Goal: Check status

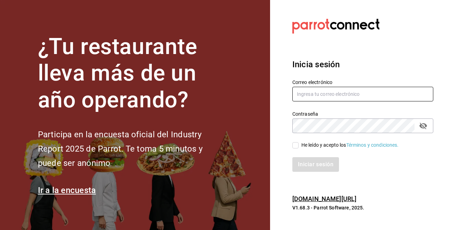
click at [328, 96] on input "text" at bounding box center [363, 94] width 141 height 15
type input "corcas7916@gmail.com"
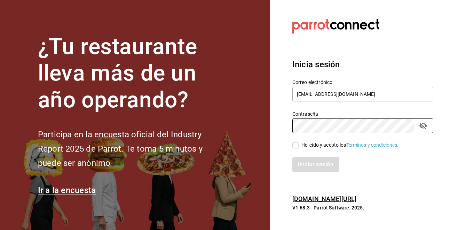
click at [312, 144] on div "He leído y acepto los Términos y condiciones." at bounding box center [351, 144] width 98 height 7
click at [299, 144] on input "He leído y acepto los Términos y condiciones." at bounding box center [296, 145] width 6 height 6
checkbox input "true"
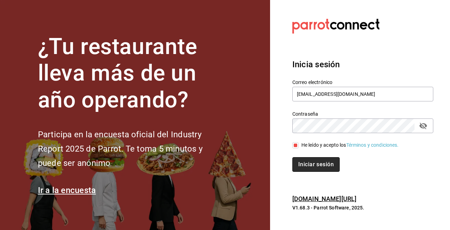
click at [312, 161] on button "Iniciar sesión" at bounding box center [316, 164] width 47 height 15
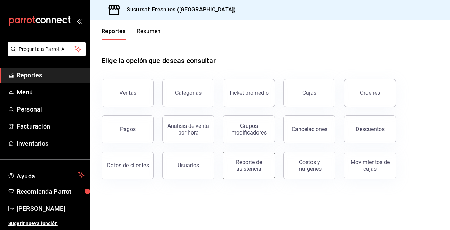
click at [254, 165] on div "Reporte de asistencia" at bounding box center [248, 165] width 43 height 13
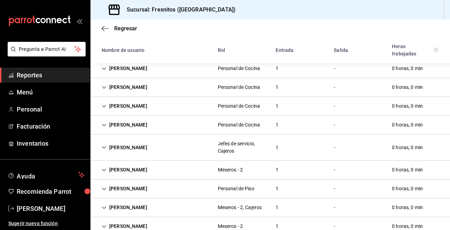
scroll to position [383, 0]
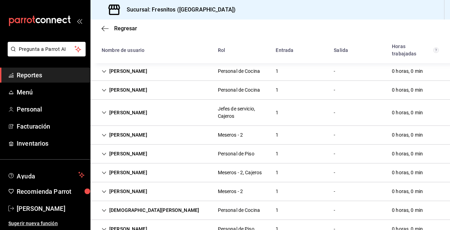
click at [332, 114] on div "-" at bounding box center [334, 112] width 13 height 13
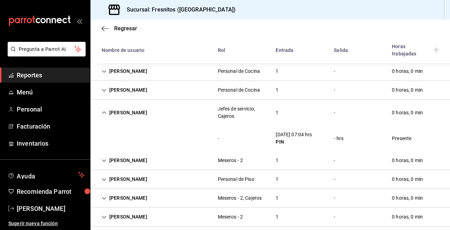
click at [334, 181] on div "-" at bounding box center [334, 179] width 13 height 13
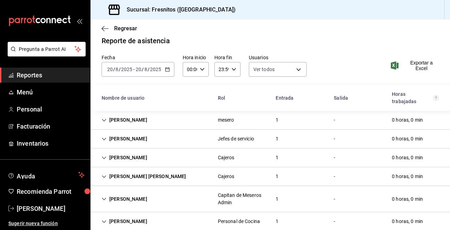
scroll to position [0, 0]
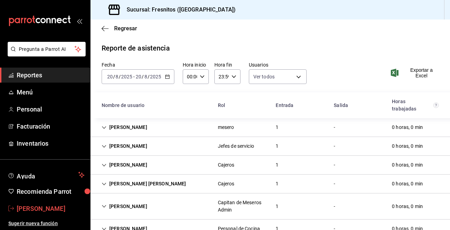
click at [38, 211] on span "[PERSON_NAME]" at bounding box center [51, 208] width 68 height 9
